Goal: Find specific page/section: Find specific page/section

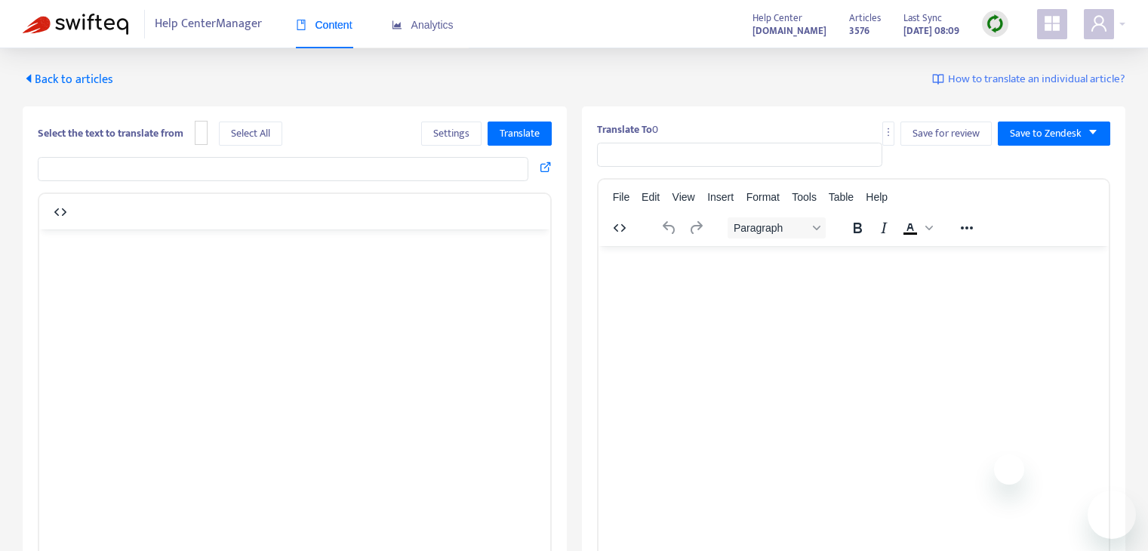
click at [101, 83] on span "Back to articles" at bounding box center [68, 79] width 91 height 20
